Goal: Check status: Check status

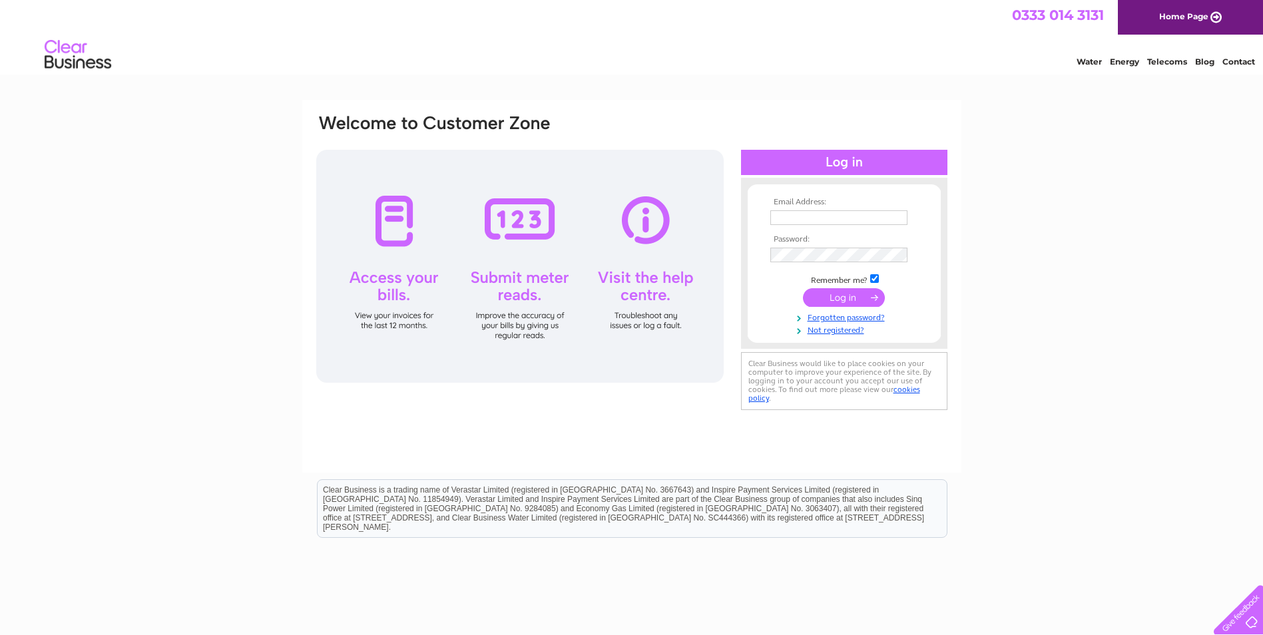
type input "accounts.payable@mccullochgroup.com"
click at [844, 296] on input "submit" at bounding box center [844, 297] width 82 height 19
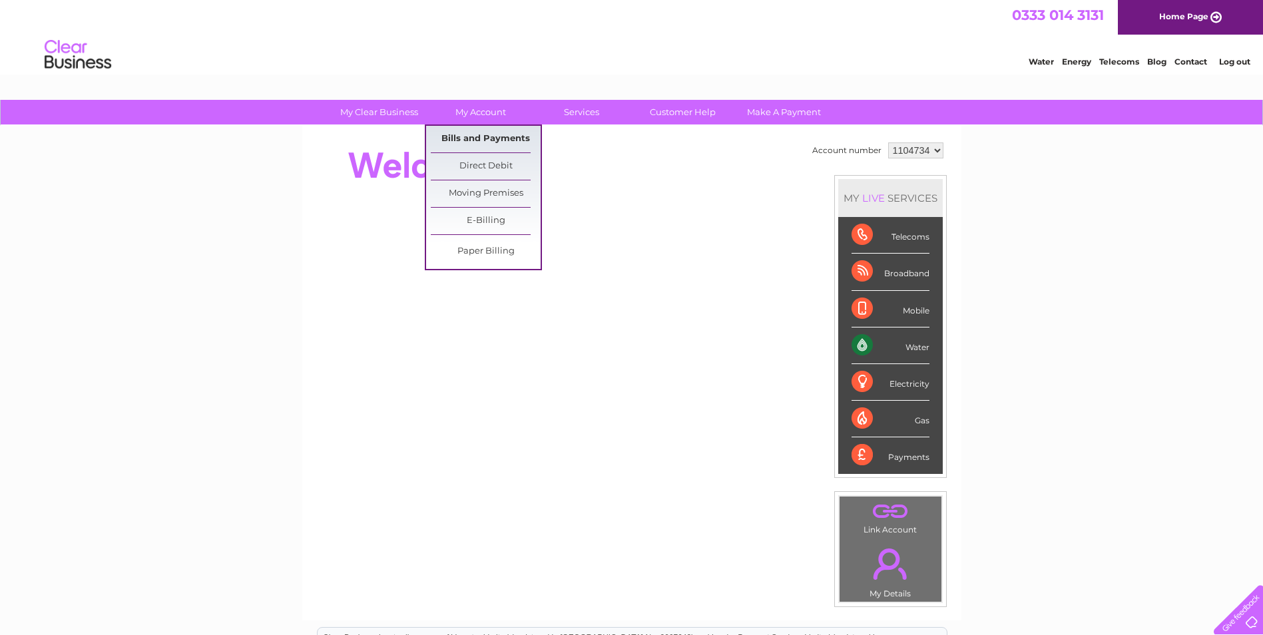
click at [463, 136] on link "Bills and Payments" at bounding box center [486, 139] width 110 height 27
